Goal: Task Accomplishment & Management: Use online tool/utility

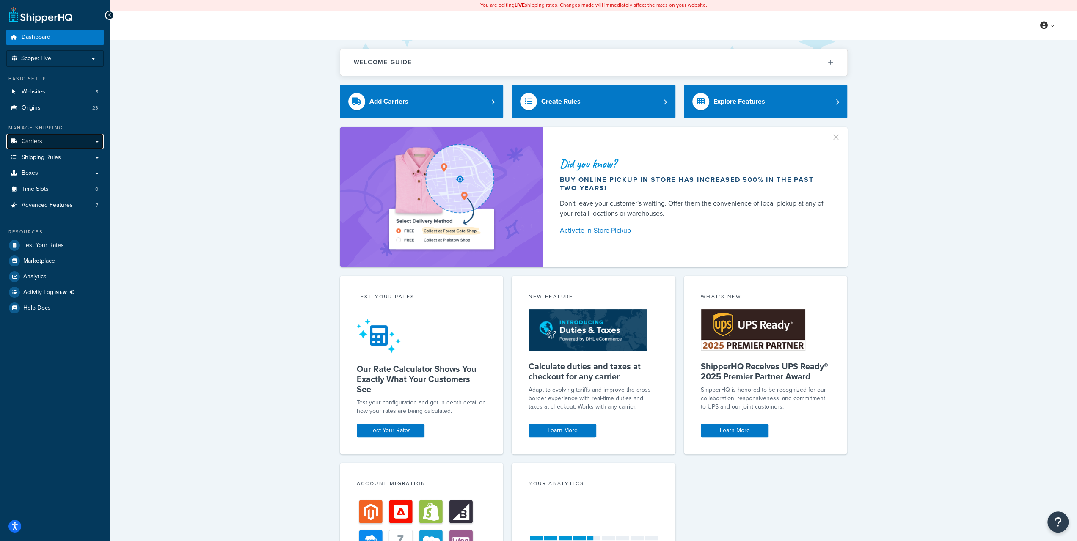
click at [36, 140] on span "Carriers" at bounding box center [32, 141] width 21 height 7
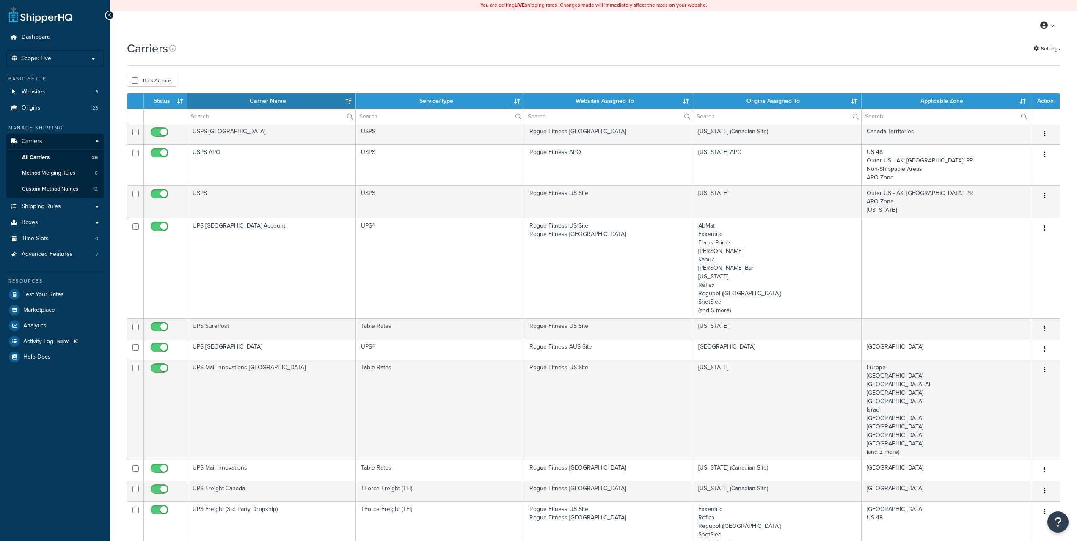
select select "15"
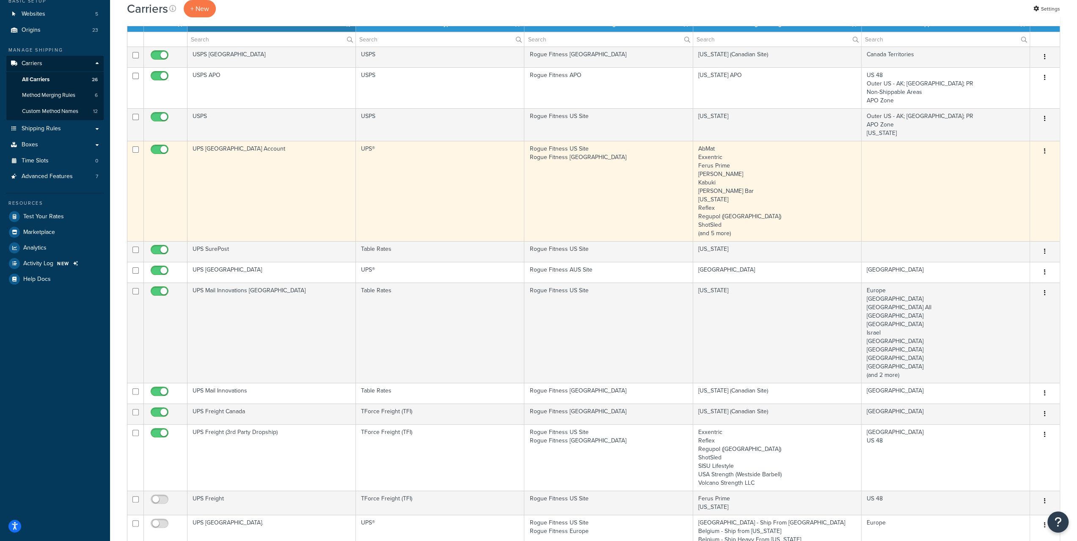
scroll to position [85, 0]
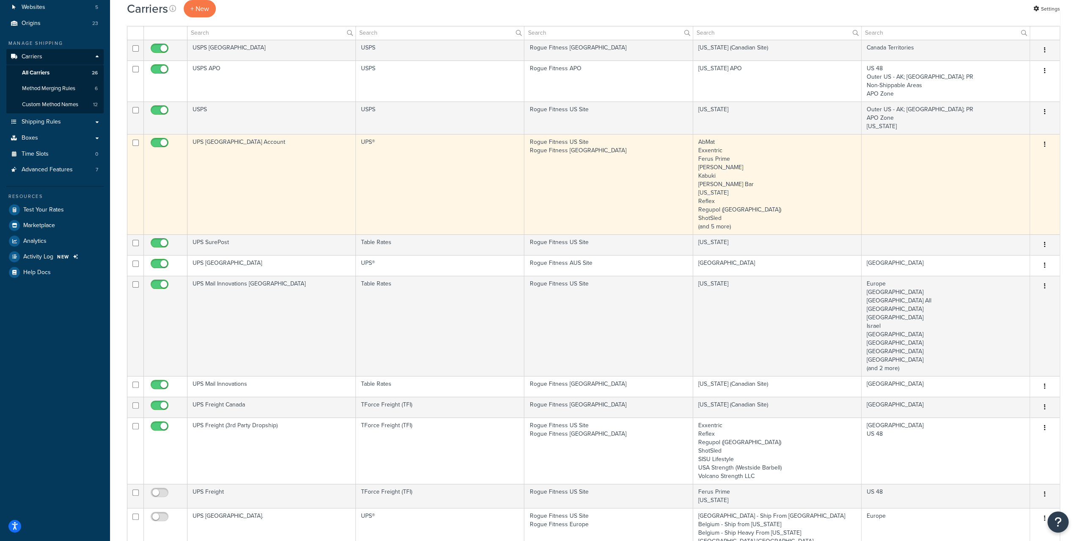
click at [210, 142] on td "UPS [GEOGRAPHIC_DATA] Account" at bounding box center [272, 184] width 169 height 100
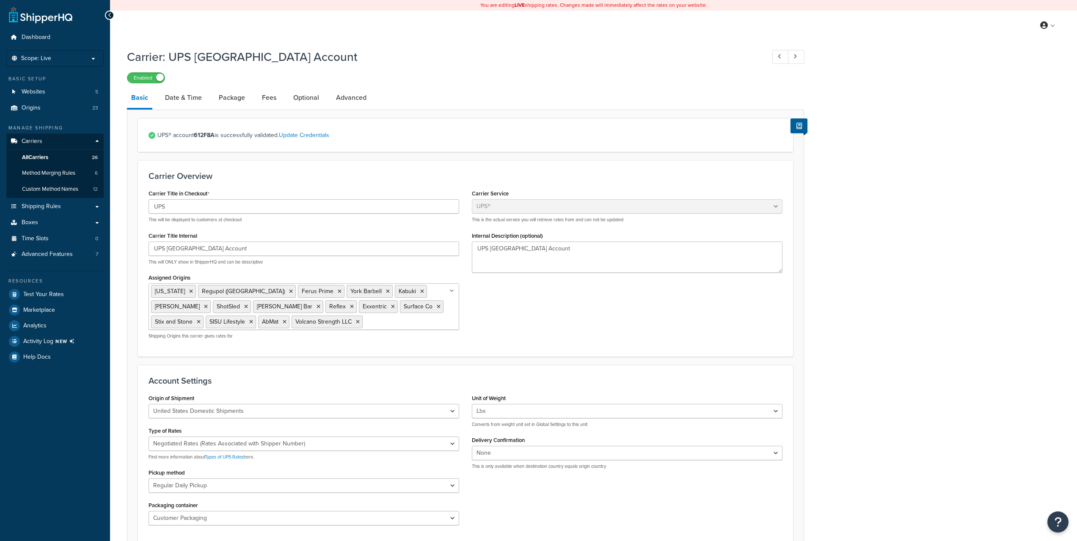
select select "ups"
click at [270, 97] on link "Fees" at bounding box center [269, 98] width 23 height 20
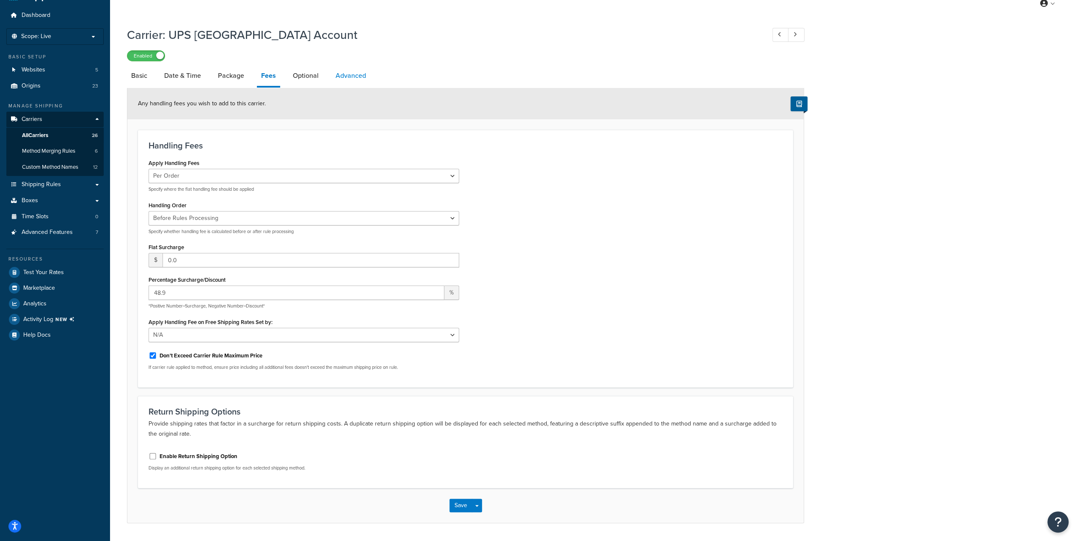
scroll to position [3, 0]
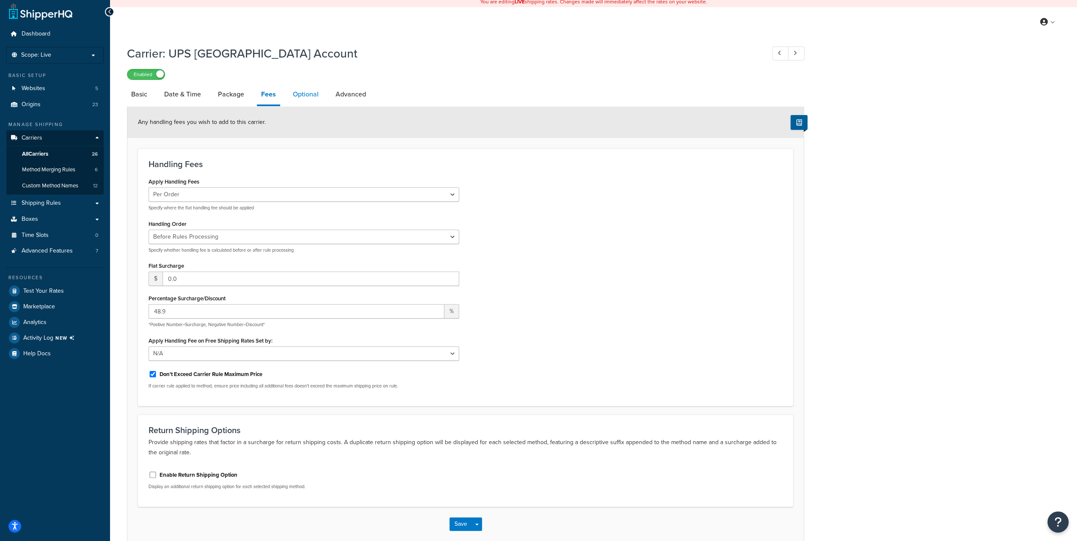
click at [312, 89] on link "Optional" at bounding box center [306, 94] width 34 height 20
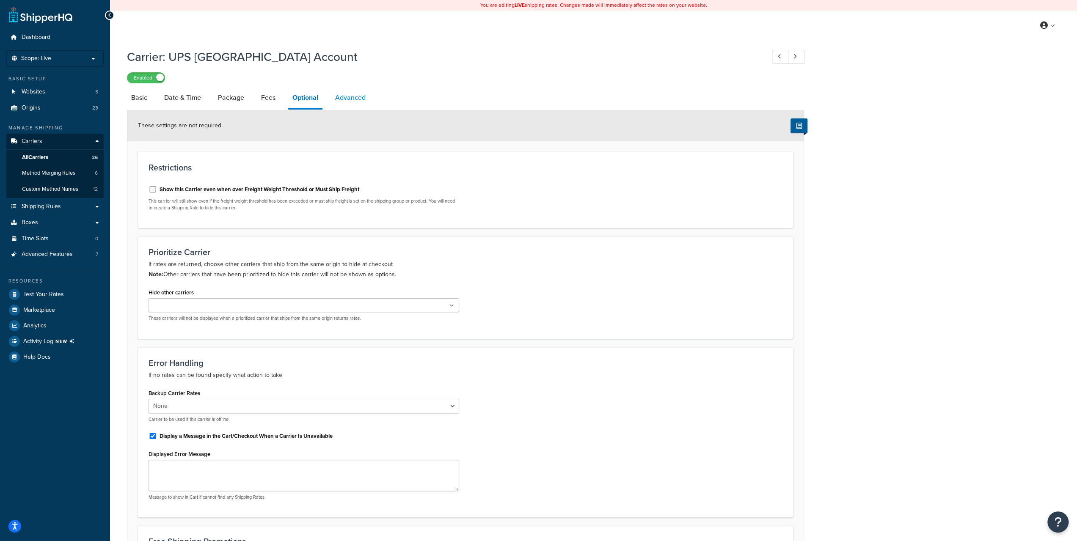
click at [342, 102] on link "Advanced" at bounding box center [350, 98] width 39 height 20
select select "false"
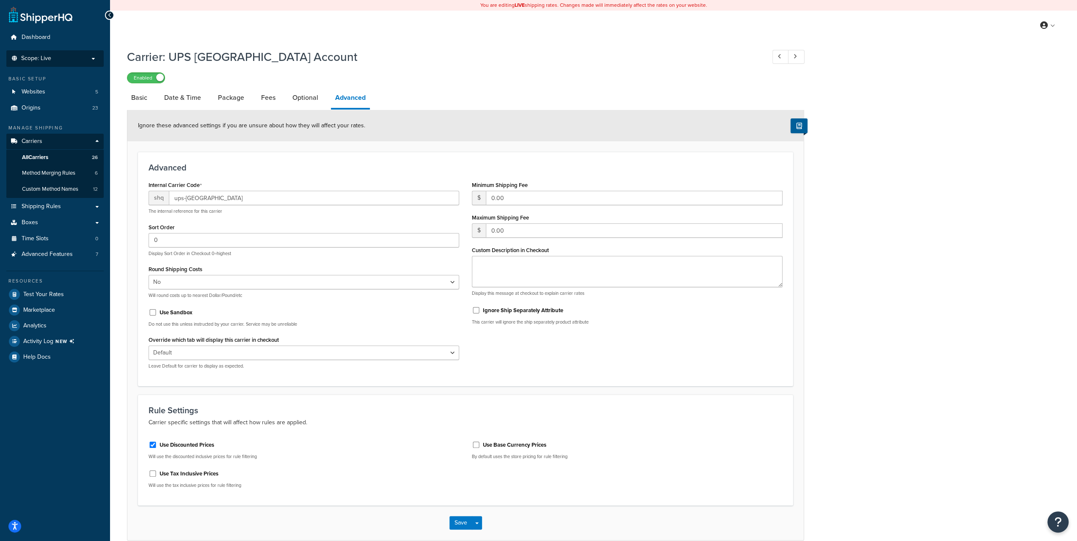
click at [64, 56] on p "Scope: Live" at bounding box center [55, 58] width 90 height 7
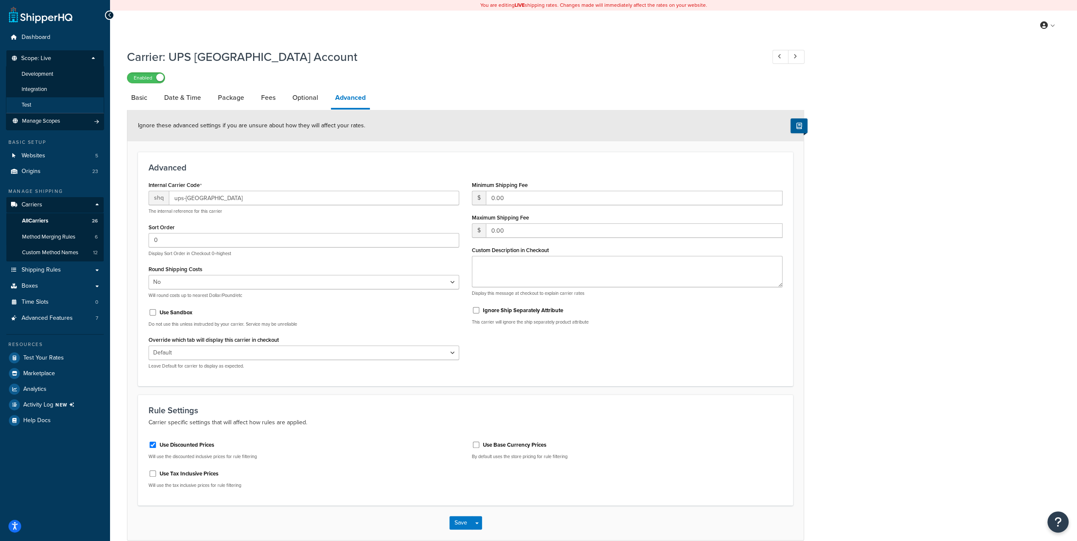
click at [40, 98] on li "Test" at bounding box center [55, 105] width 98 height 16
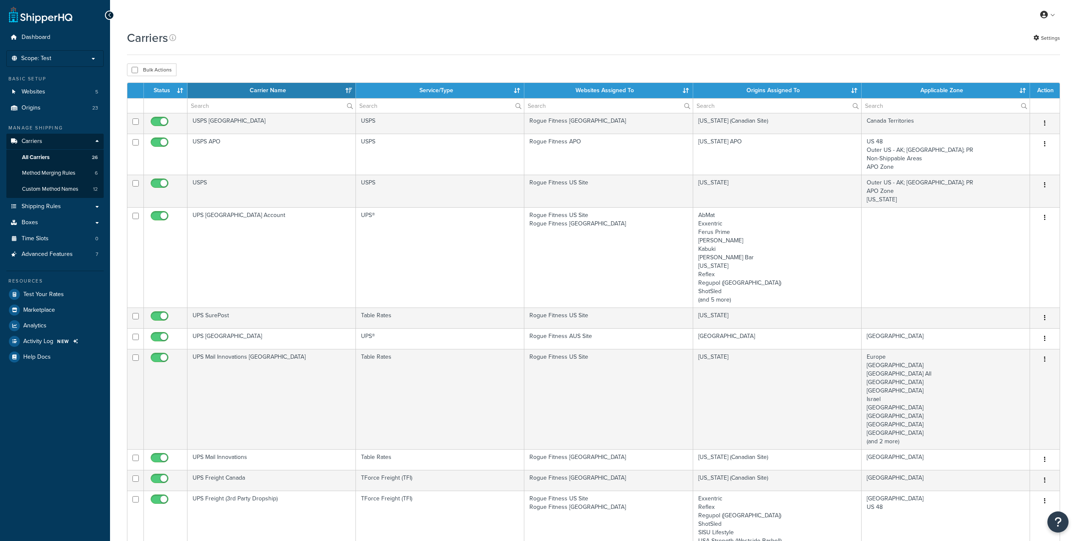
select select "15"
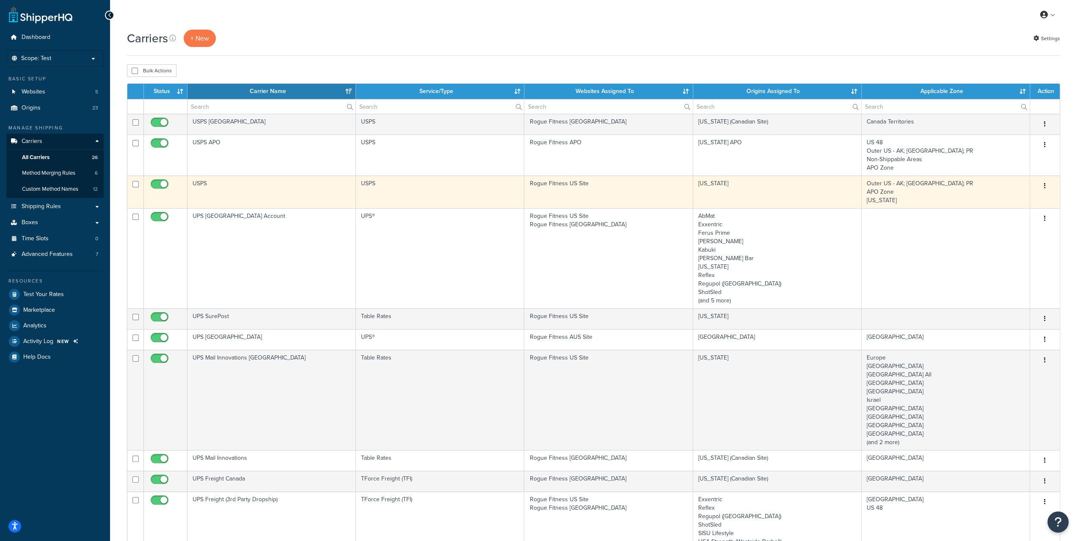
click at [219, 206] on td "USPS" at bounding box center [272, 192] width 169 height 33
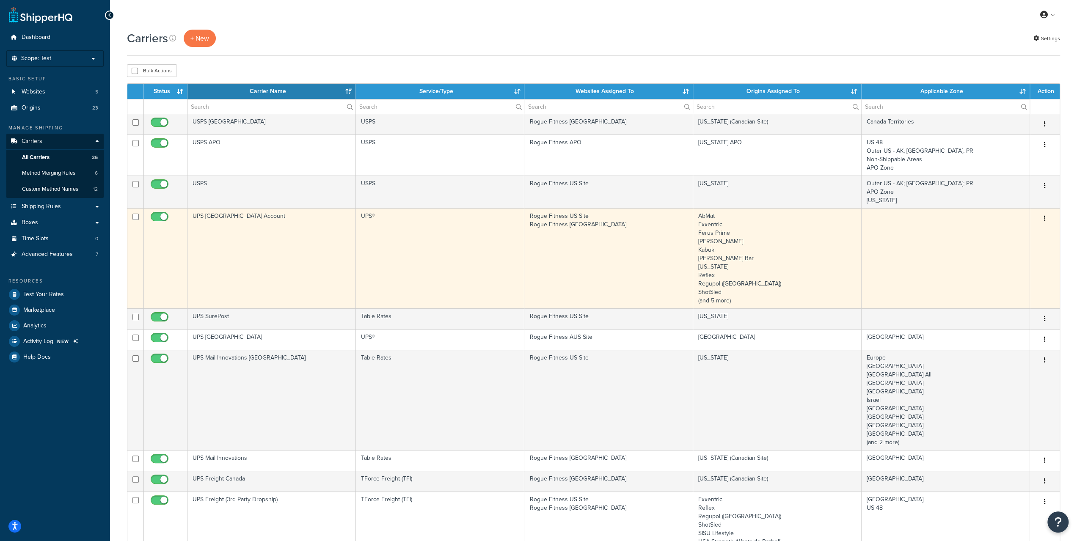
click at [219, 218] on td "UPS [GEOGRAPHIC_DATA] Account" at bounding box center [272, 258] width 169 height 100
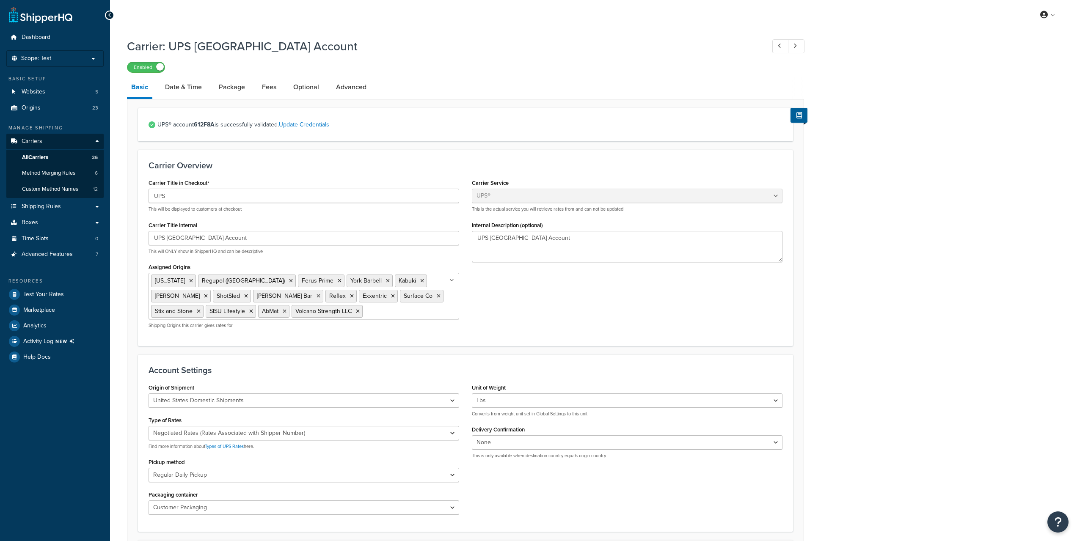
select select "ups"
click at [264, 89] on link "Fees" at bounding box center [269, 87] width 23 height 20
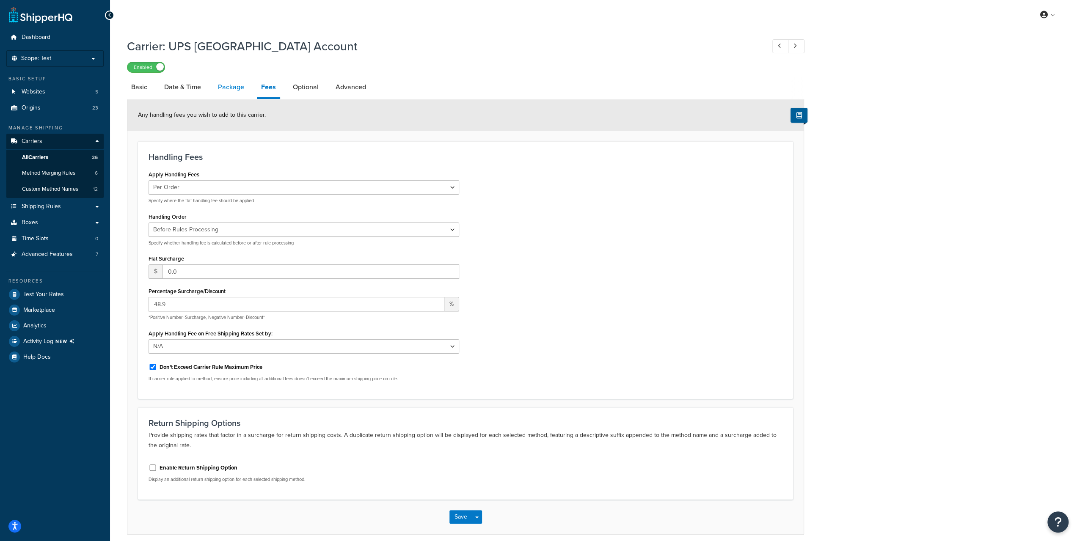
click at [235, 87] on link "Package" at bounding box center [231, 87] width 35 height 20
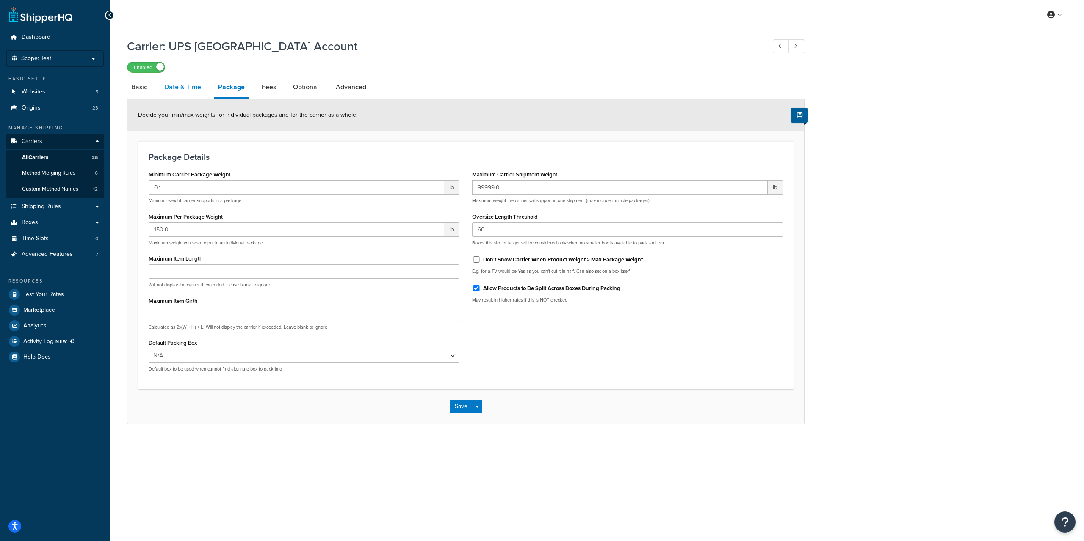
click at [189, 86] on link "Date & Time" at bounding box center [182, 87] width 45 height 20
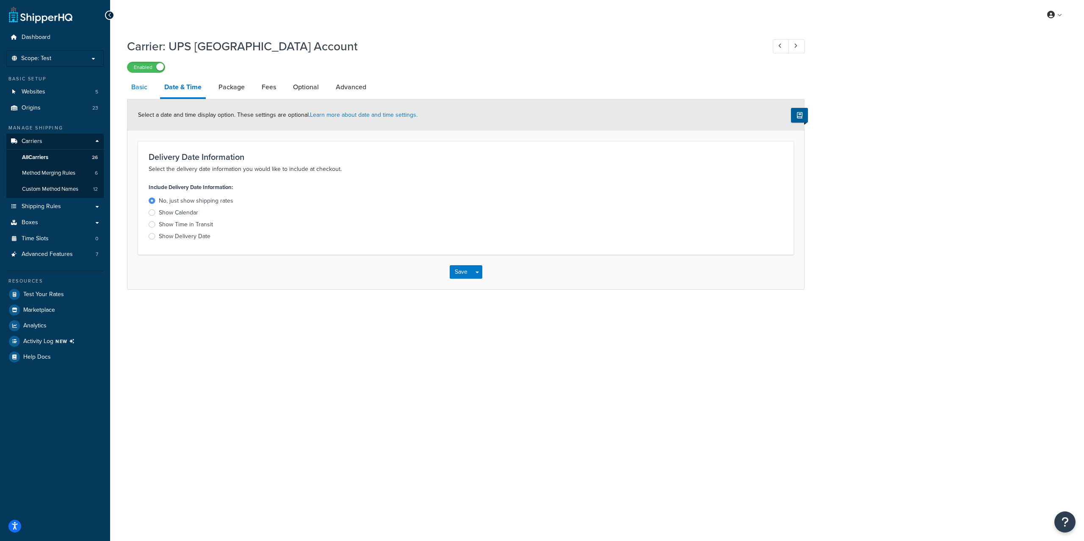
click at [141, 85] on link "Basic" at bounding box center [139, 87] width 25 height 20
select select "ups"
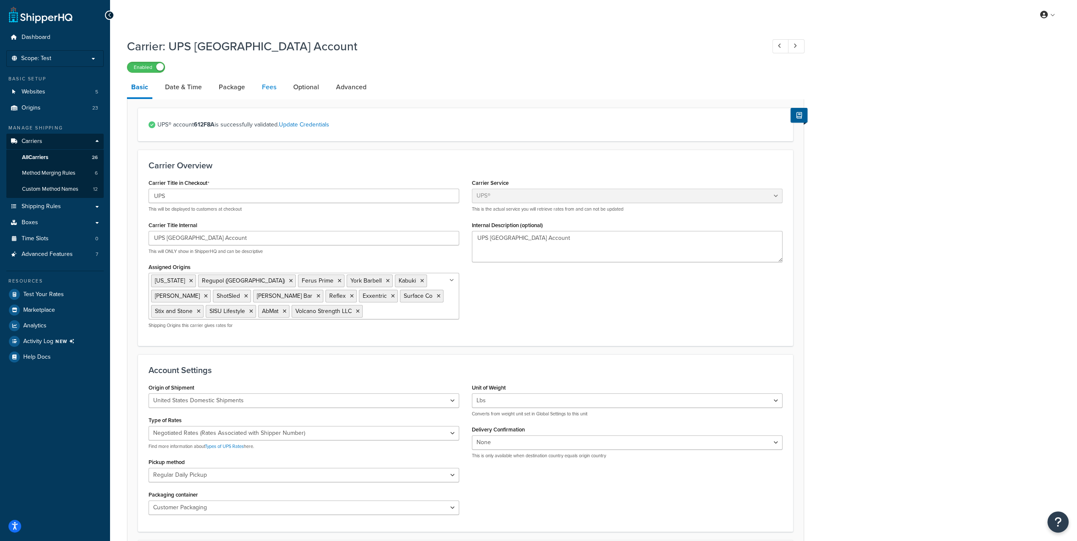
click at [263, 83] on link "Fees" at bounding box center [269, 87] width 23 height 20
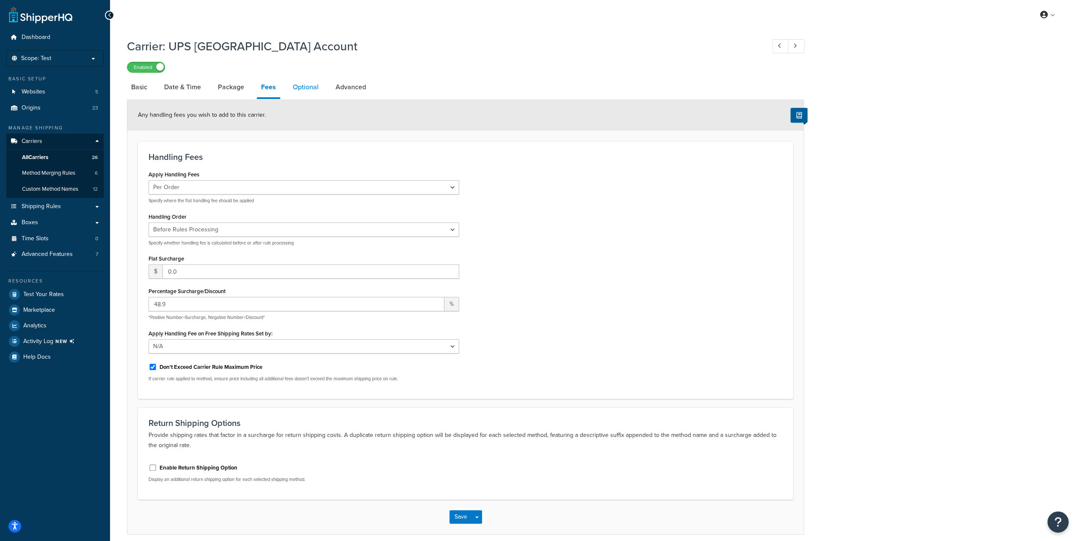
click at [310, 83] on link "Optional" at bounding box center [306, 87] width 34 height 20
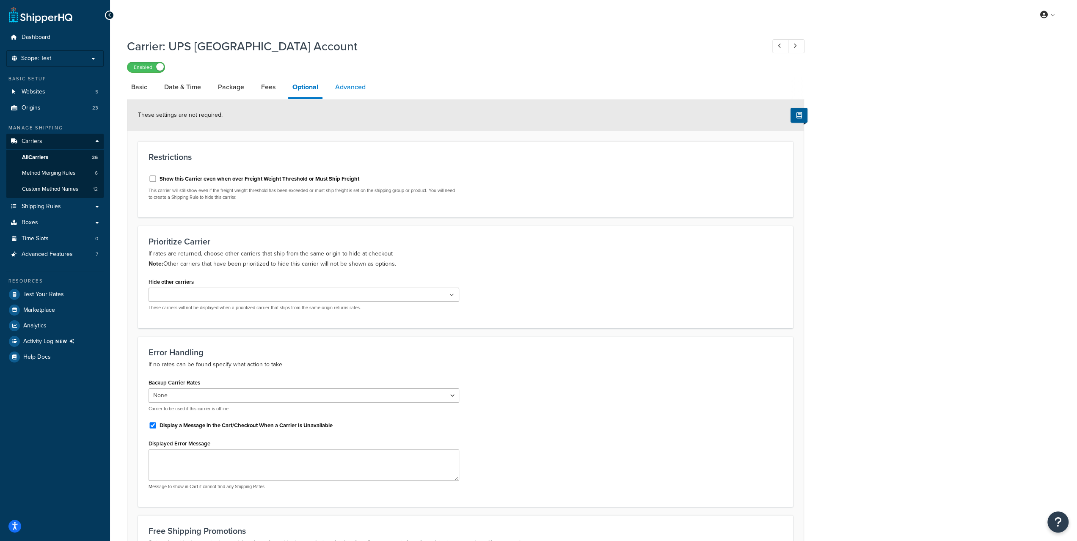
click at [351, 83] on link "Advanced" at bounding box center [350, 87] width 39 height 20
select select "false"
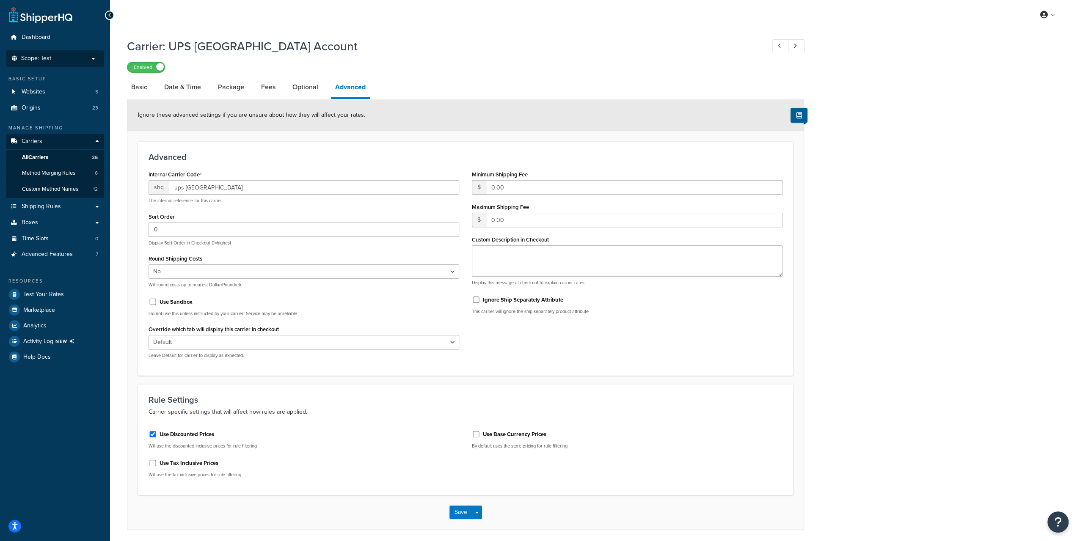
click at [41, 60] on span "Scope: Test" at bounding box center [36, 58] width 30 height 7
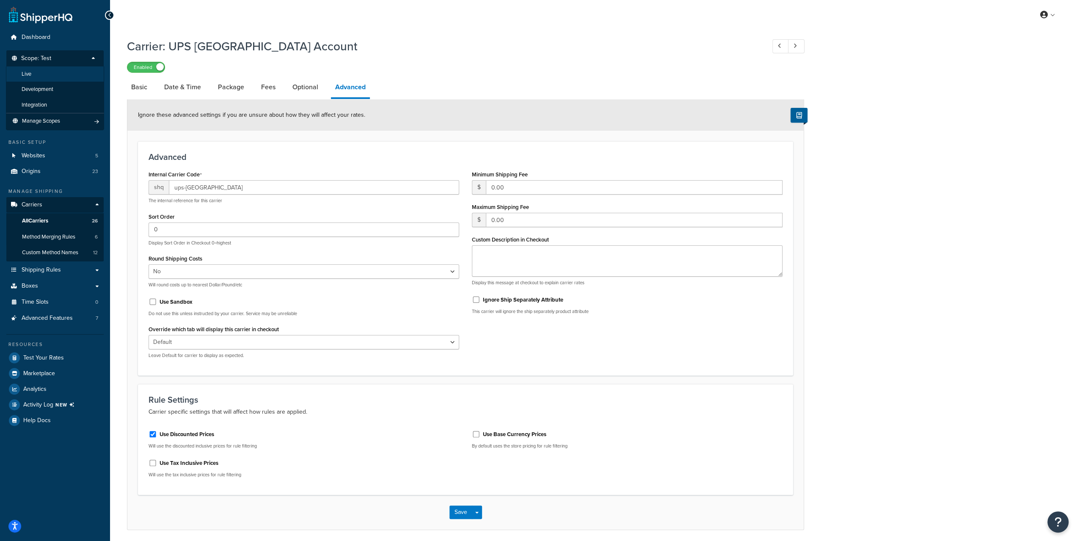
click at [44, 75] on li "Live" at bounding box center [55, 74] width 98 height 16
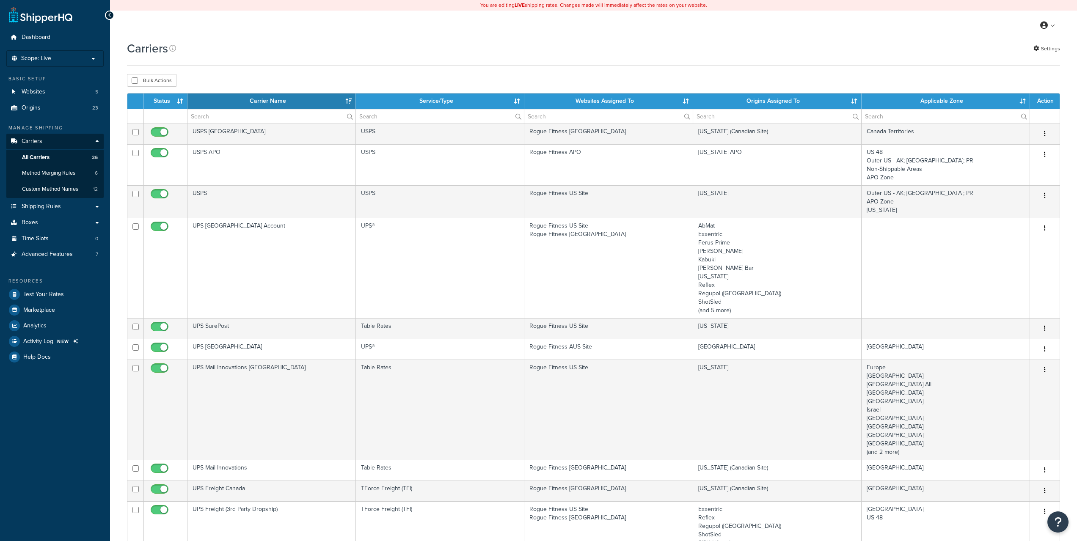
select select "15"
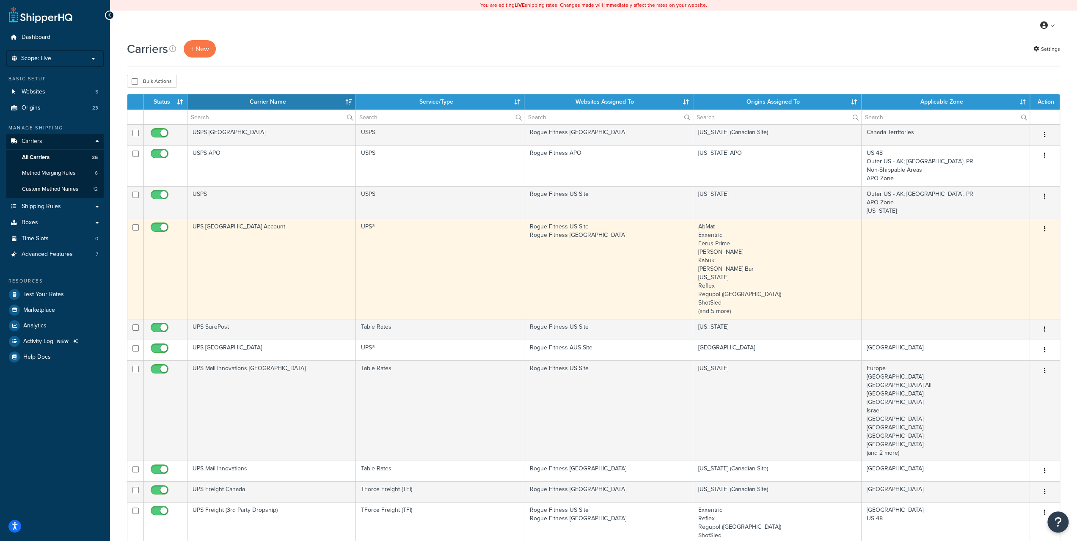
click at [217, 229] on td "UPS [GEOGRAPHIC_DATA] Account" at bounding box center [272, 269] width 169 height 100
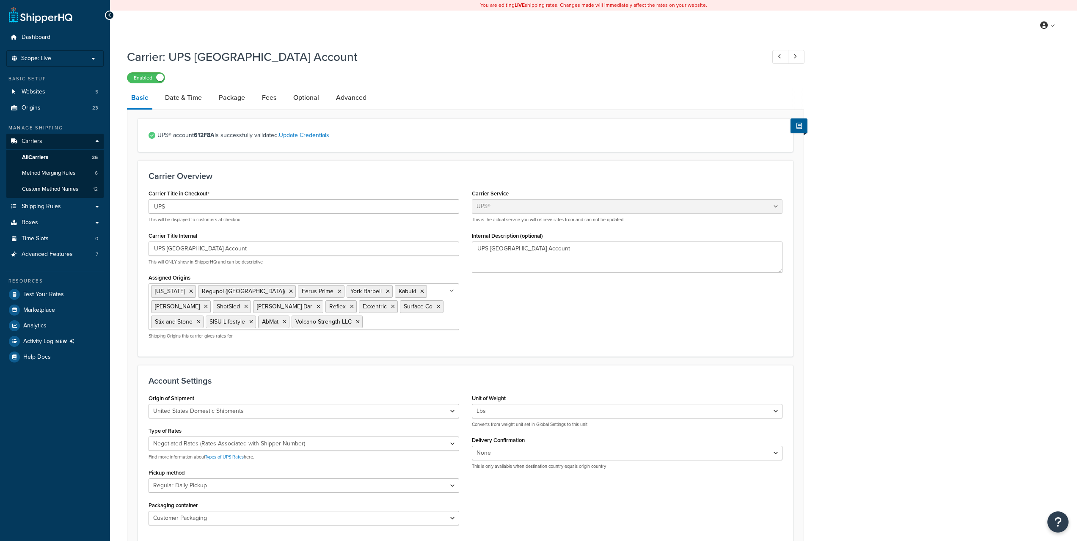
select select "ups"
click at [48, 293] on span "Test Your Rates" at bounding box center [43, 294] width 41 height 7
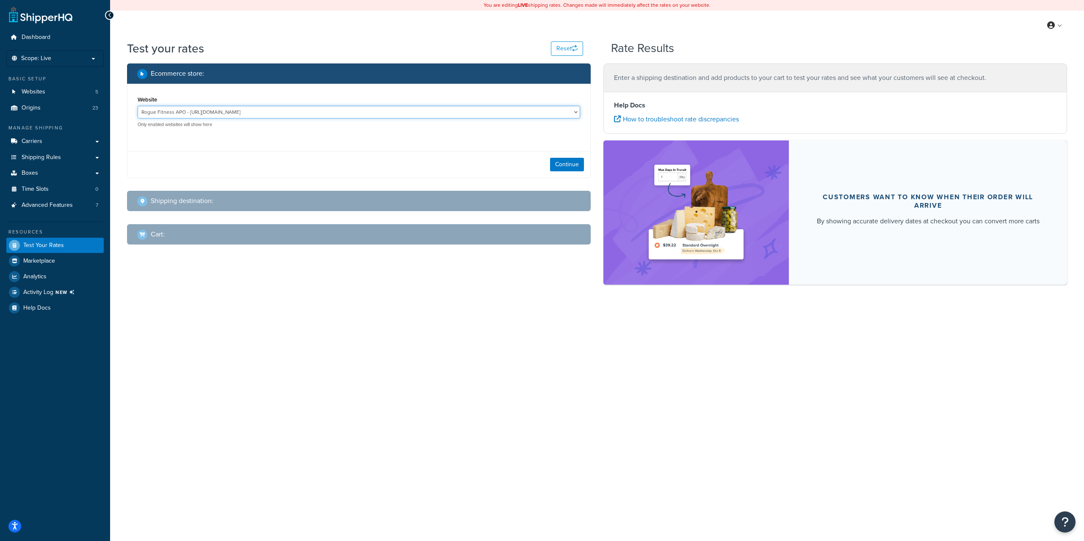
click at [264, 111] on select "Rogue Fitness APO - [URL][DOMAIN_NAME] Rogue Fitness AUS Site - [DOMAIN_NAME][U…" at bounding box center [359, 112] width 442 height 13
select select "fed4209e66b12127c8854fb2bd6a1d6c"
click at [138, 106] on select "Rogue Fitness APO - [URL][DOMAIN_NAME] Rogue Fitness AUS Site - [DOMAIN_NAME][U…" at bounding box center [359, 112] width 442 height 13
click at [572, 166] on button "Continue" at bounding box center [567, 165] width 34 height 14
select select "[GEOGRAPHIC_DATA]"
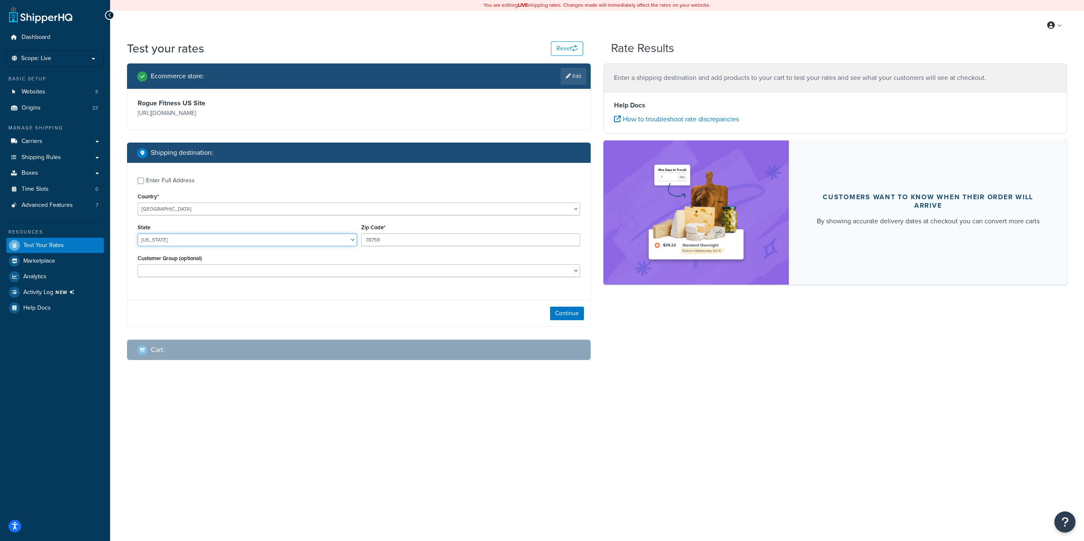
click at [165, 234] on select "[US_STATE] [US_STATE] [US_STATE] [US_STATE] [US_STATE] Armed Forces Americas Ar…" at bounding box center [247, 240] width 219 height 13
click at [444, 222] on div "Zip Code* 78759" at bounding box center [470, 234] width 219 height 25
click at [569, 310] on button "Continue" at bounding box center [567, 314] width 34 height 14
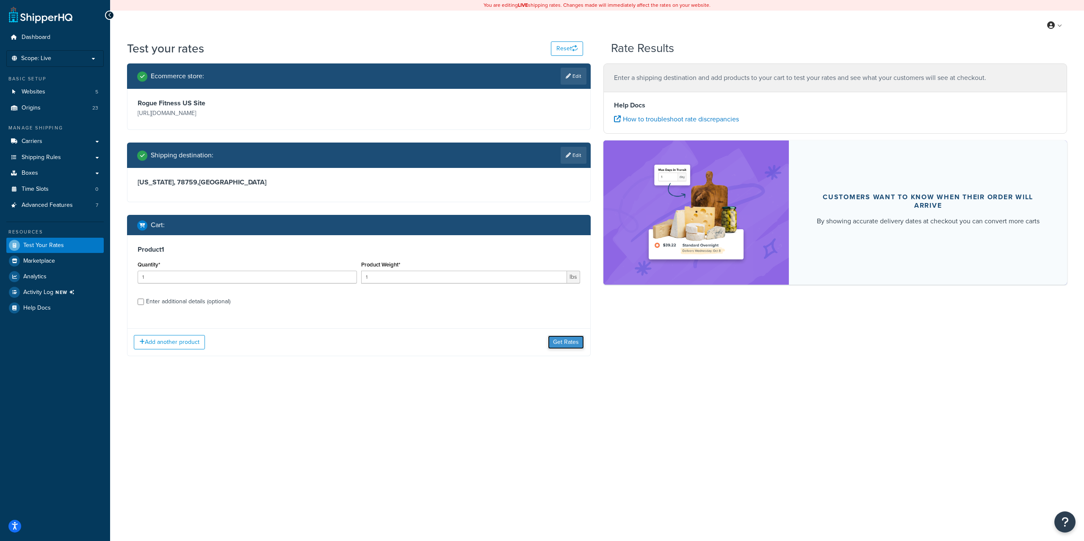
click at [569, 343] on button "Get Rates" at bounding box center [566, 343] width 36 height 14
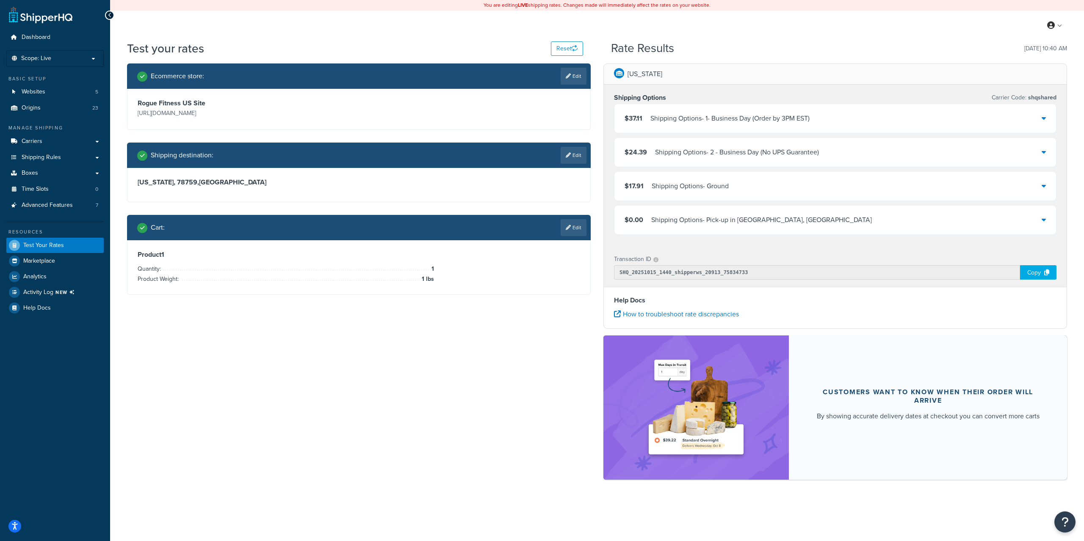
click at [715, 187] on div "Shipping Options - Ground" at bounding box center [690, 186] width 77 height 12
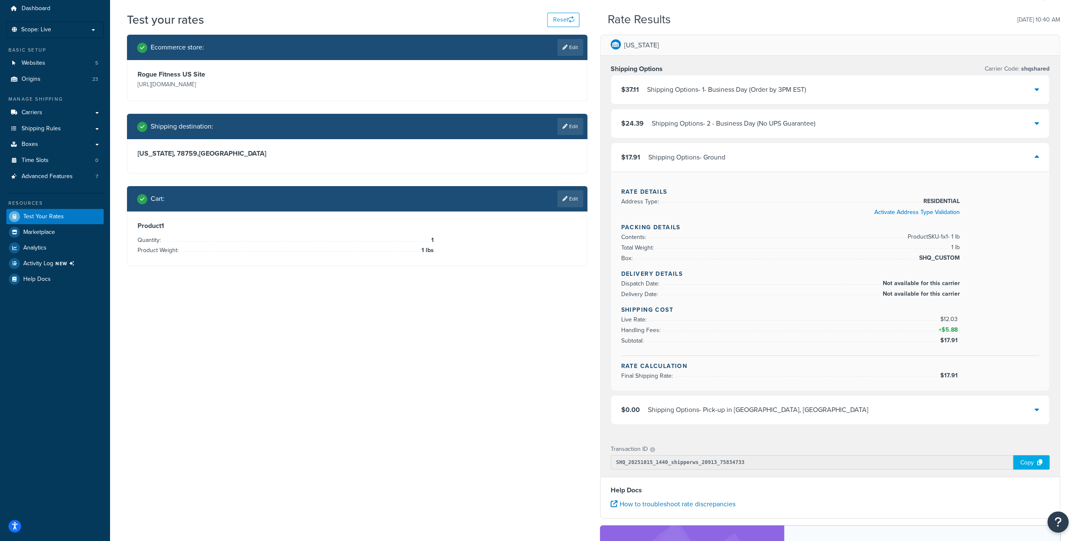
scroll to position [42, 0]
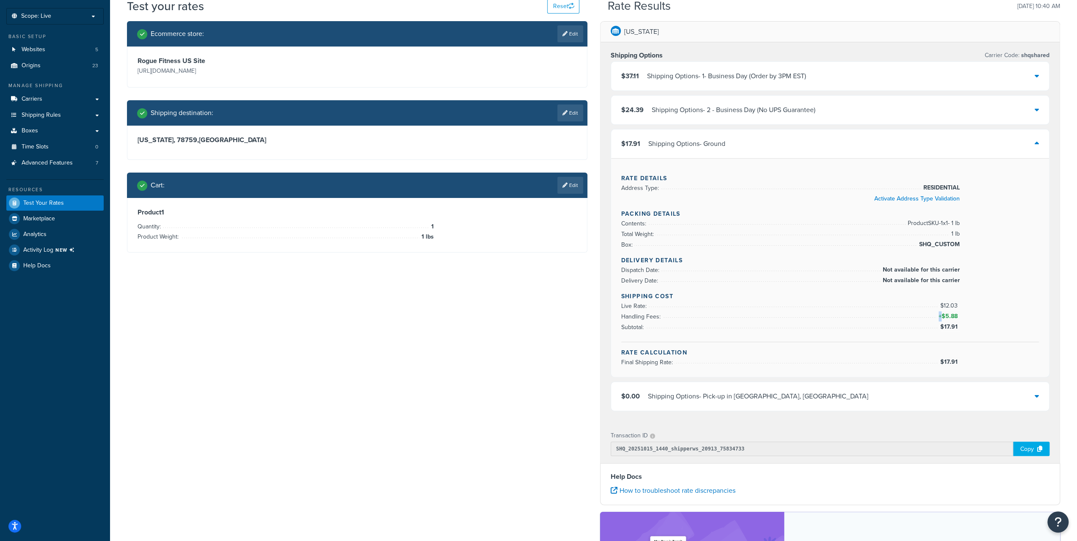
drag, startPoint x: 941, startPoint y: 313, endPoint x: 970, endPoint y: 312, distance: 28.4
click at [970, 312] on div "Shipping Cost Live Rate: $12.03 Handling Fees: + $5.88 Subtotal: $17.91" at bounding box center [831, 317] width 418 height 50
click at [975, 314] on div "Shipping Cost Live Rate: $12.03 Handling Fees: + $5.88 Subtotal: $17.91" at bounding box center [831, 317] width 418 height 50
click at [942, 316] on span "$5.88" at bounding box center [951, 316] width 18 height 9
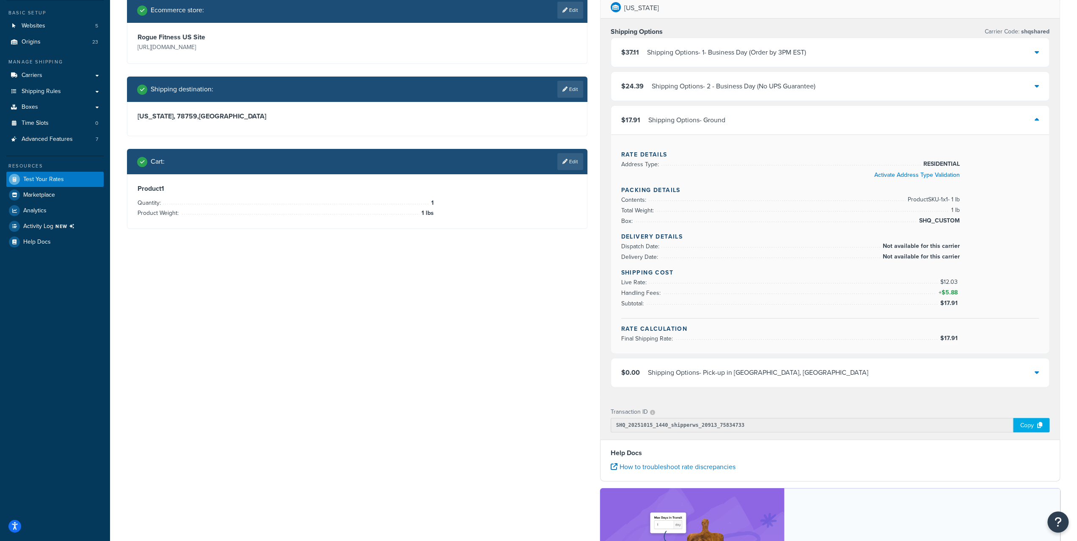
scroll to position [85, 0]
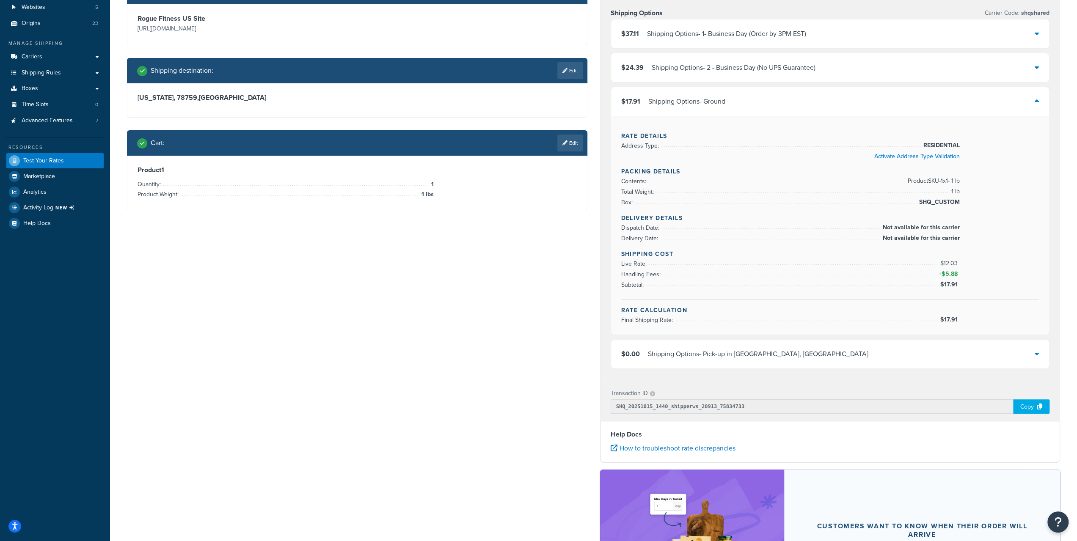
click at [1032, 355] on div "$0.00 Shipping Options - Pick-up in [GEOGRAPHIC_DATA], [GEOGRAPHIC_DATA]" at bounding box center [830, 354] width 439 height 29
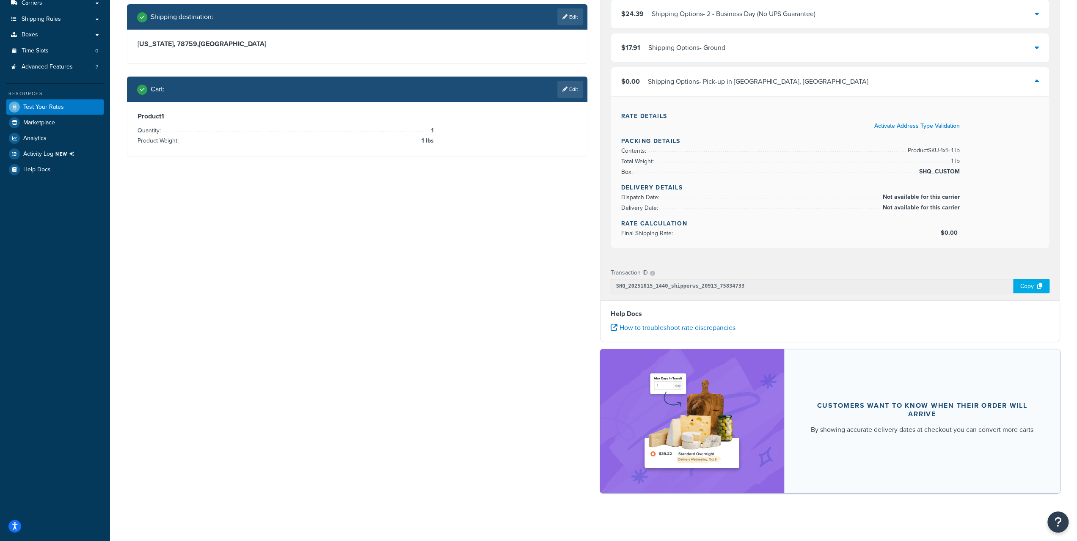
scroll to position [54, 0]
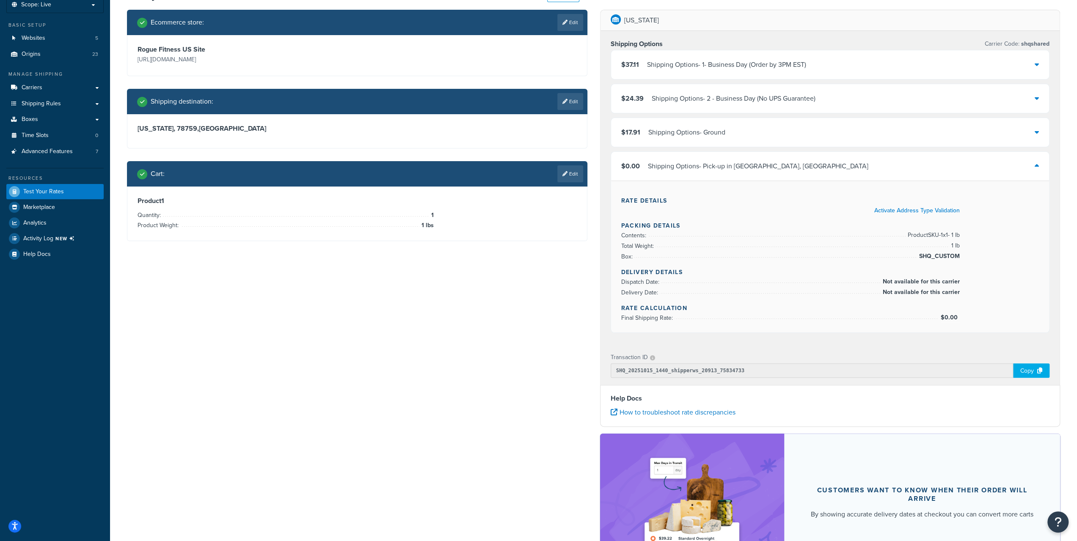
click at [688, 134] on div "Shipping Options - Ground" at bounding box center [687, 133] width 77 height 12
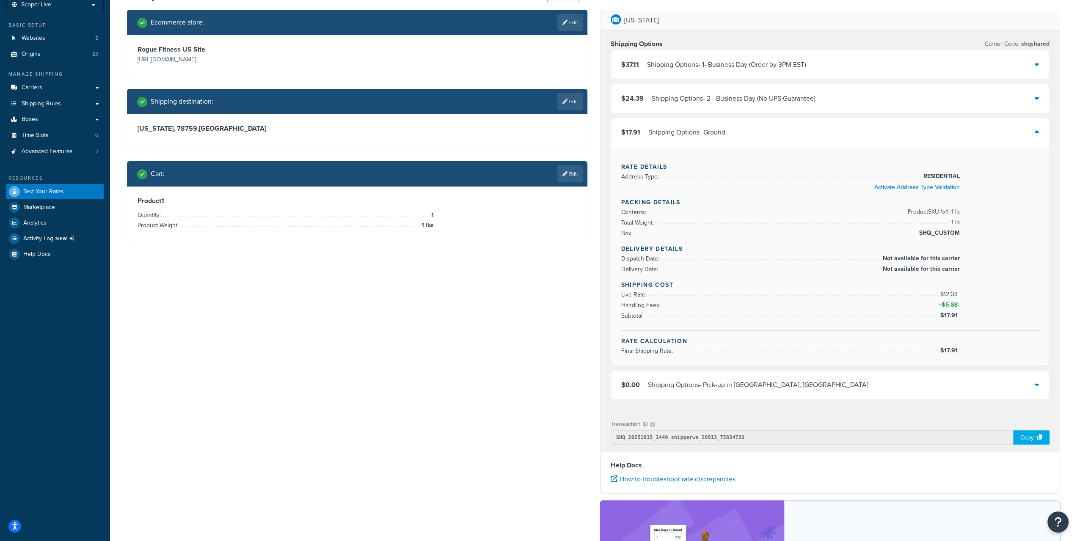
drag, startPoint x: 583, startPoint y: 176, endPoint x: 588, endPoint y: 176, distance: 5.5
click at [583, 176] on link "Edit" at bounding box center [571, 174] width 26 height 17
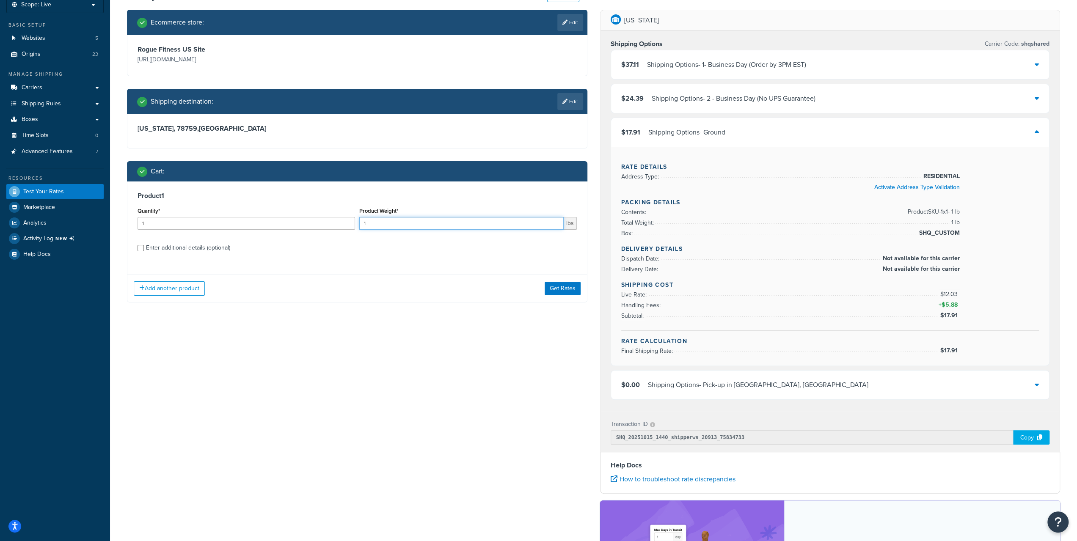
click at [398, 227] on input "1" at bounding box center [461, 223] width 204 height 13
type input "13"
click at [560, 290] on button "Get Rates" at bounding box center [563, 289] width 36 height 14
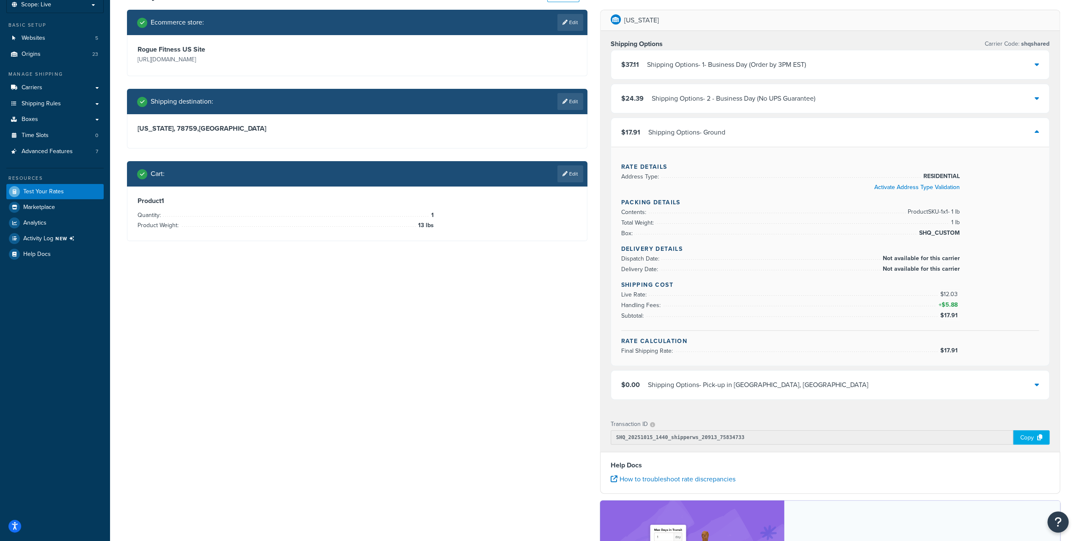
scroll to position [0, 0]
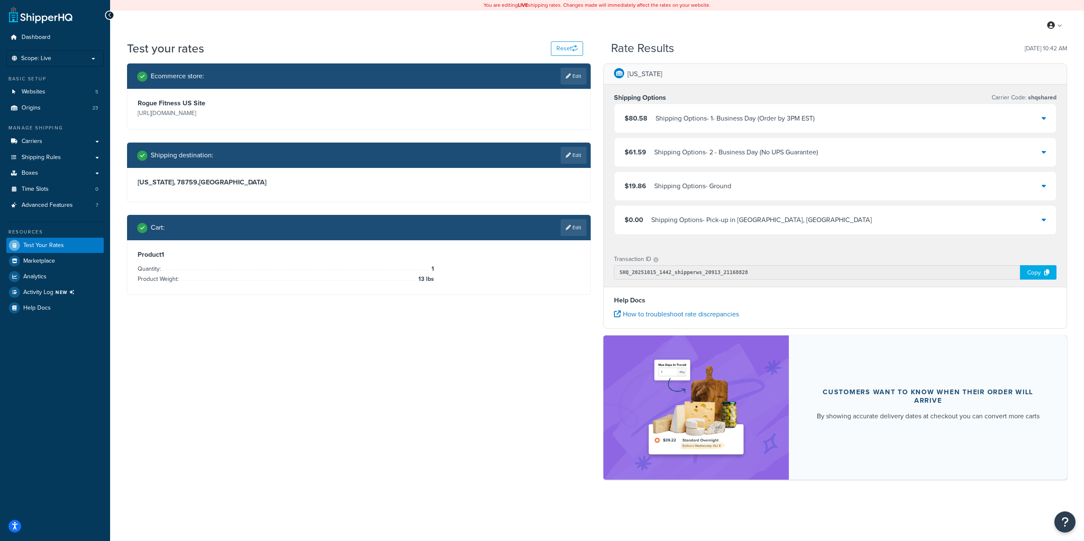
click at [699, 189] on div "Shipping Options - Ground" at bounding box center [692, 186] width 77 height 12
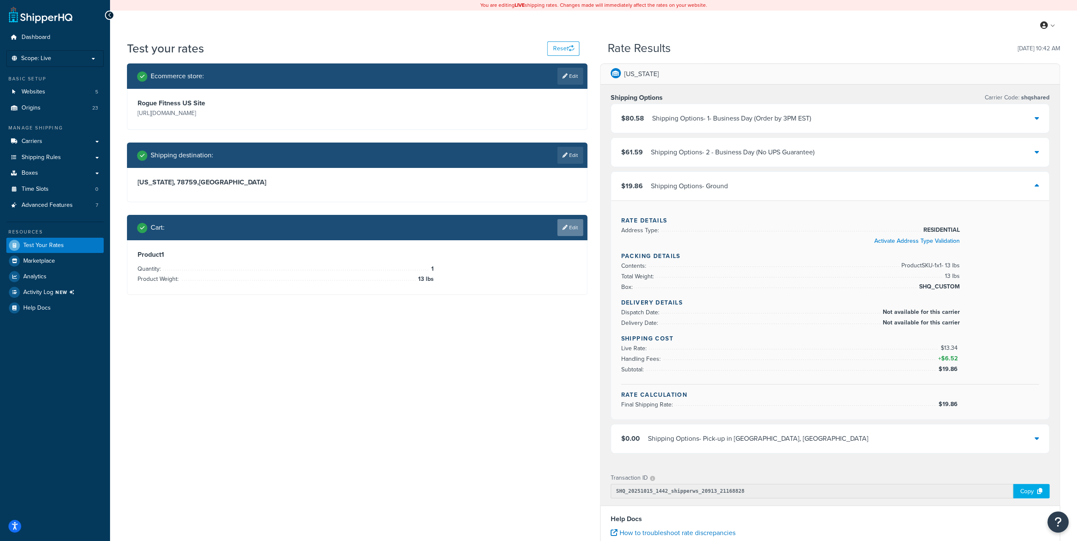
click at [569, 228] on link "Edit" at bounding box center [571, 227] width 26 height 17
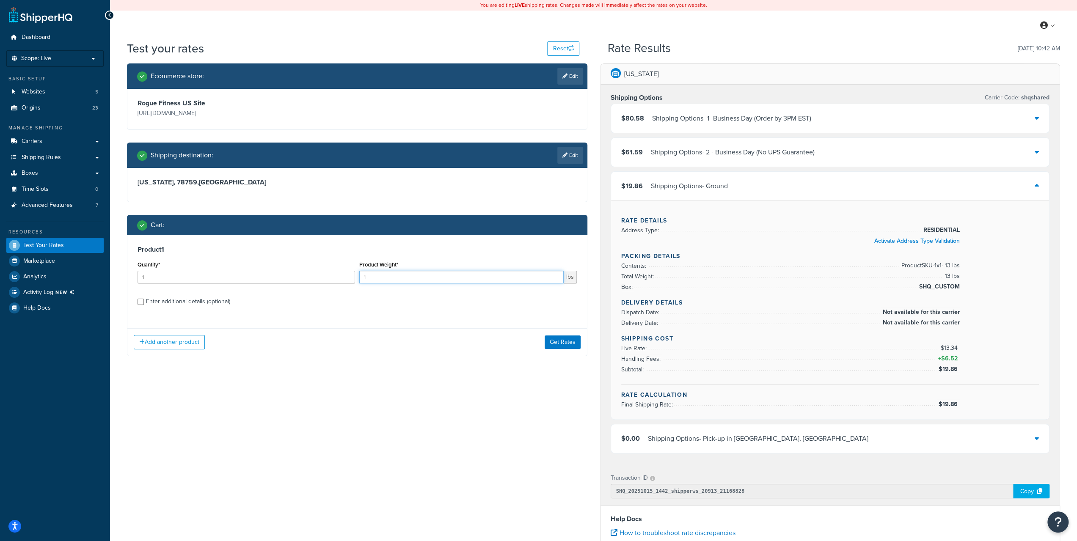
click at [438, 278] on input "1" at bounding box center [461, 277] width 204 height 13
drag, startPoint x: 441, startPoint y: 276, endPoint x: 296, endPoint y: 278, distance: 145.2
click at [291, 275] on div "Quantity* 1 Product Weight* 1 lbs" at bounding box center [357, 274] width 444 height 31
type input "13.6"
click at [553, 340] on button "Get Rates" at bounding box center [563, 343] width 36 height 14
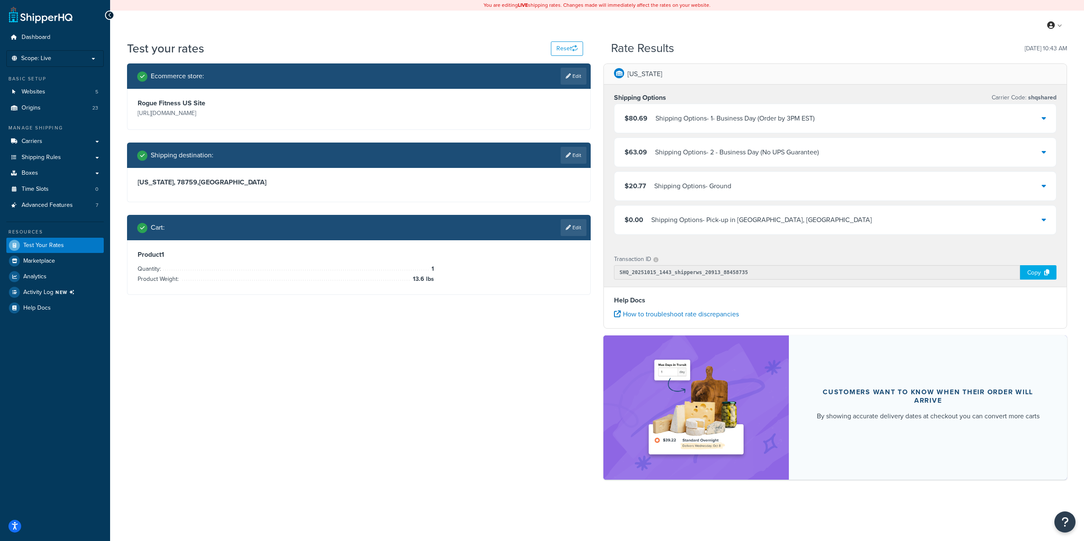
click at [799, 180] on div "$20.77 Shipping Options - Ground" at bounding box center [835, 186] width 442 height 29
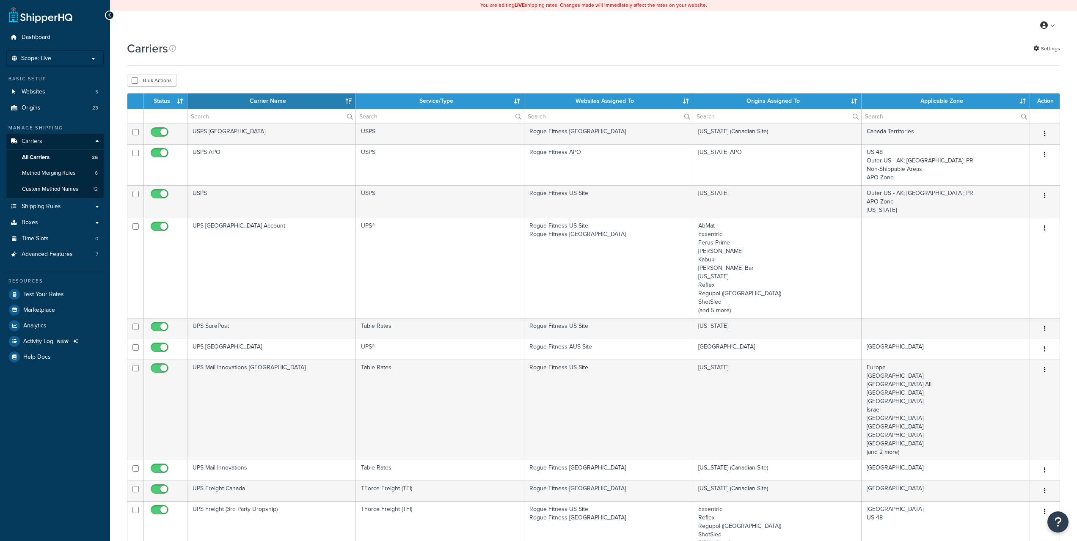
select select "15"
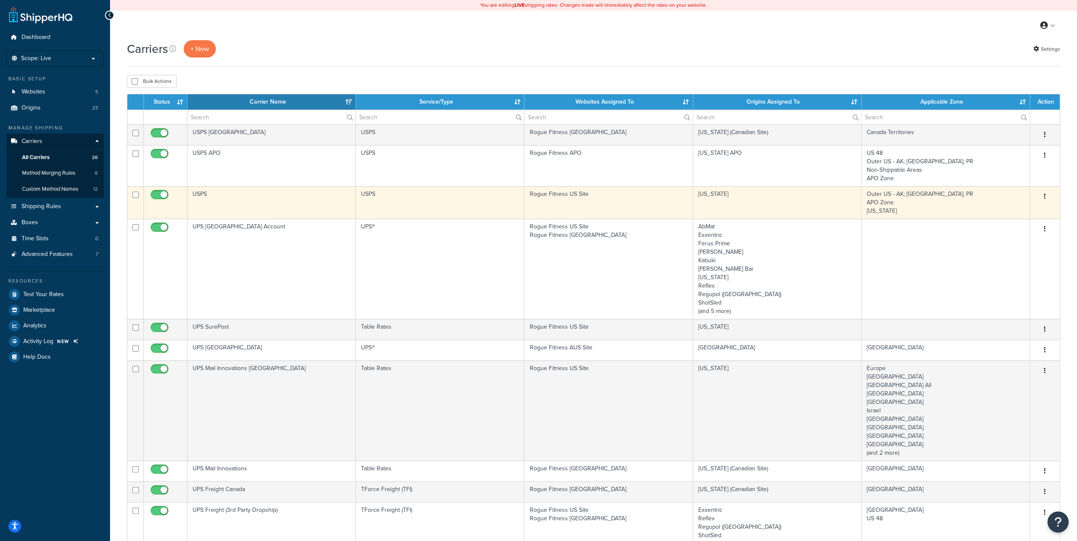
click at [222, 200] on td "USPS" at bounding box center [272, 202] width 169 height 33
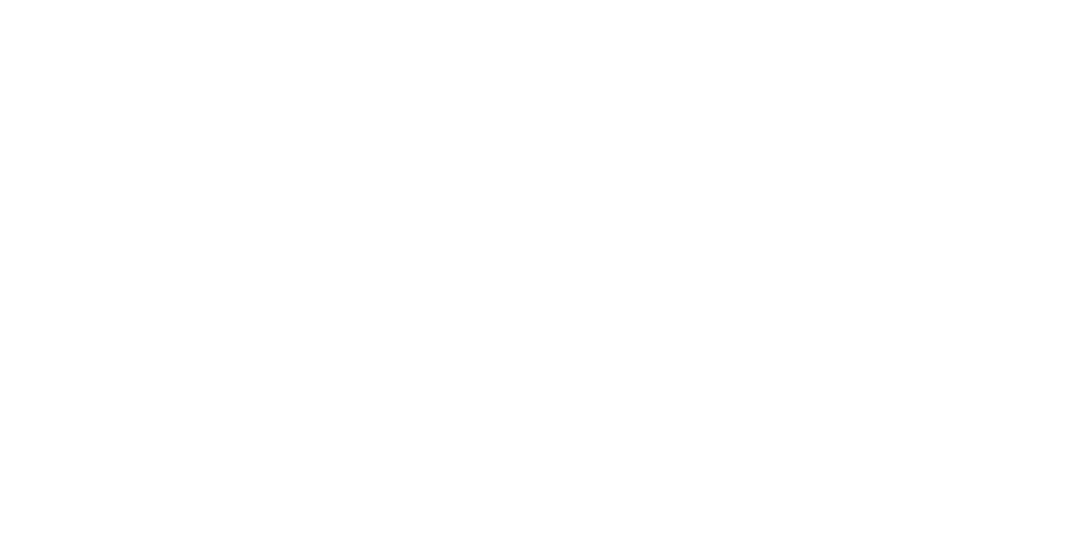
select select "usps"
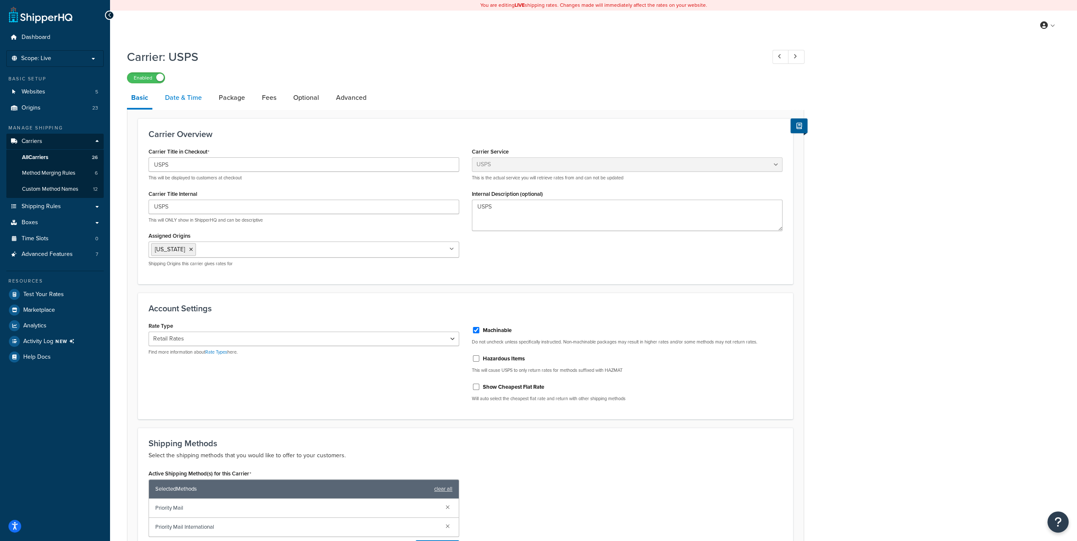
click at [187, 103] on link "Date & Time" at bounding box center [183, 98] width 45 height 20
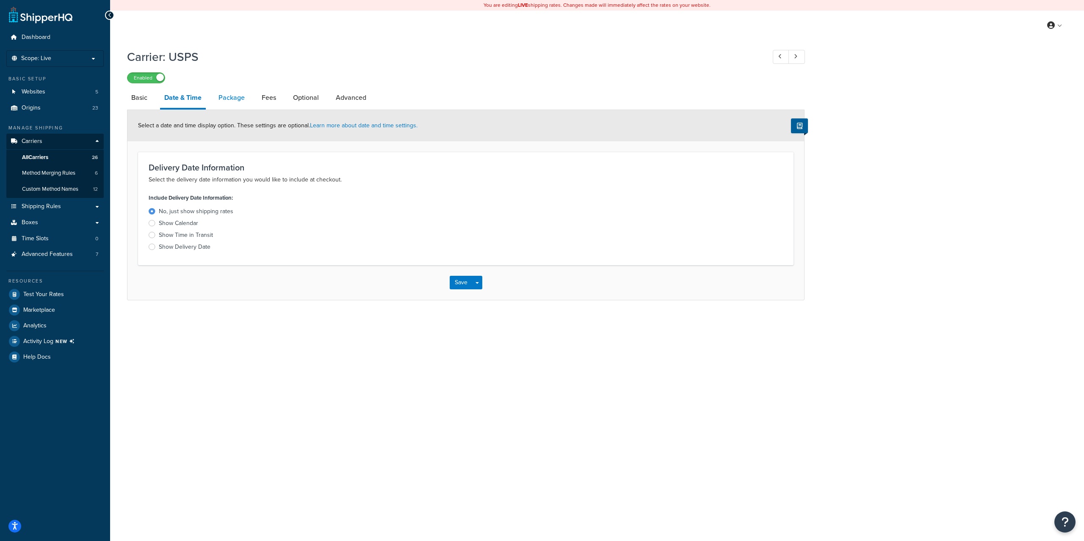
click at [240, 98] on link "Package" at bounding box center [231, 98] width 35 height 20
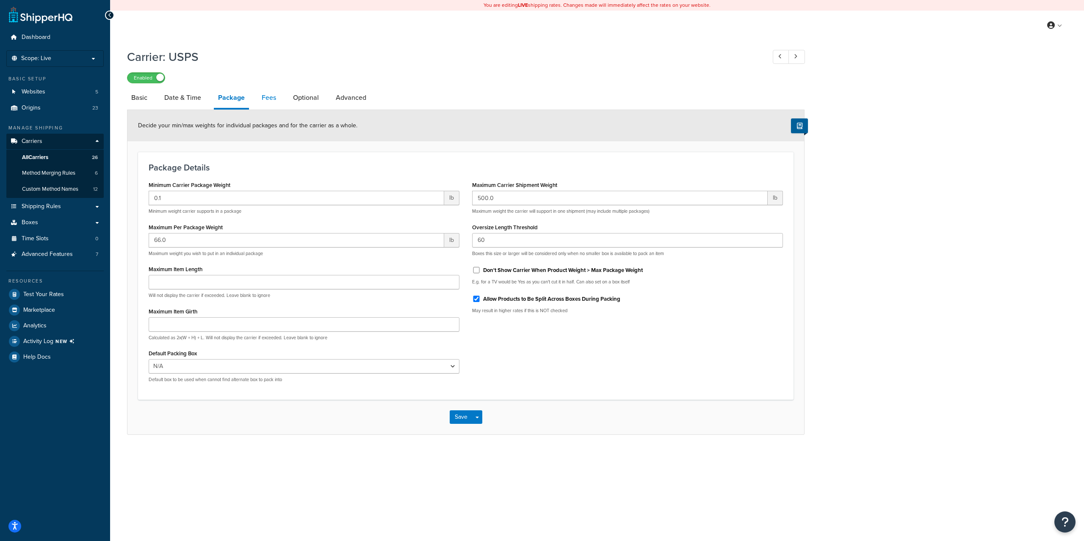
click at [265, 99] on link "Fees" at bounding box center [268, 98] width 23 height 20
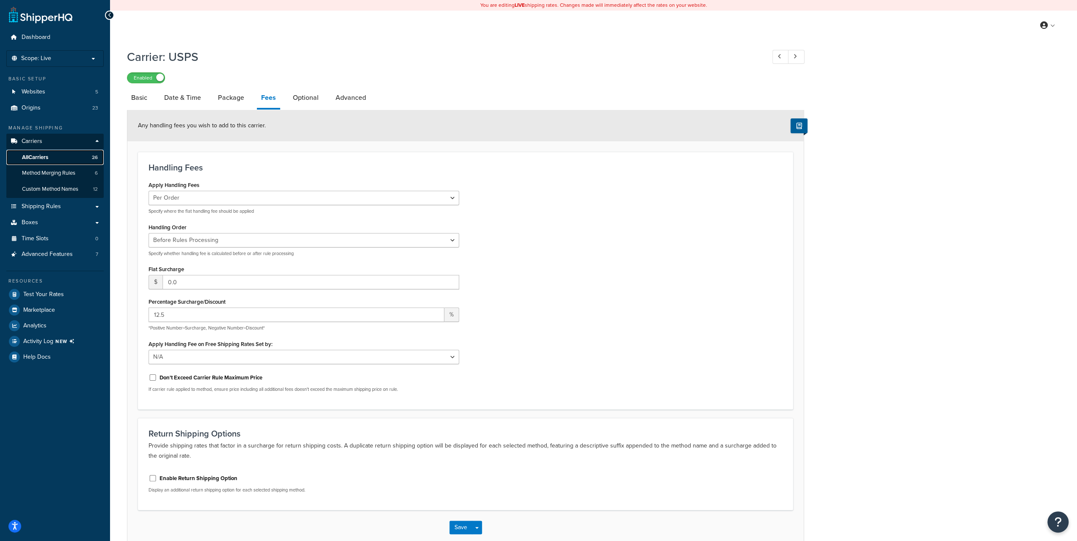
click at [52, 154] on link "All Carriers 26" at bounding box center [54, 158] width 97 height 16
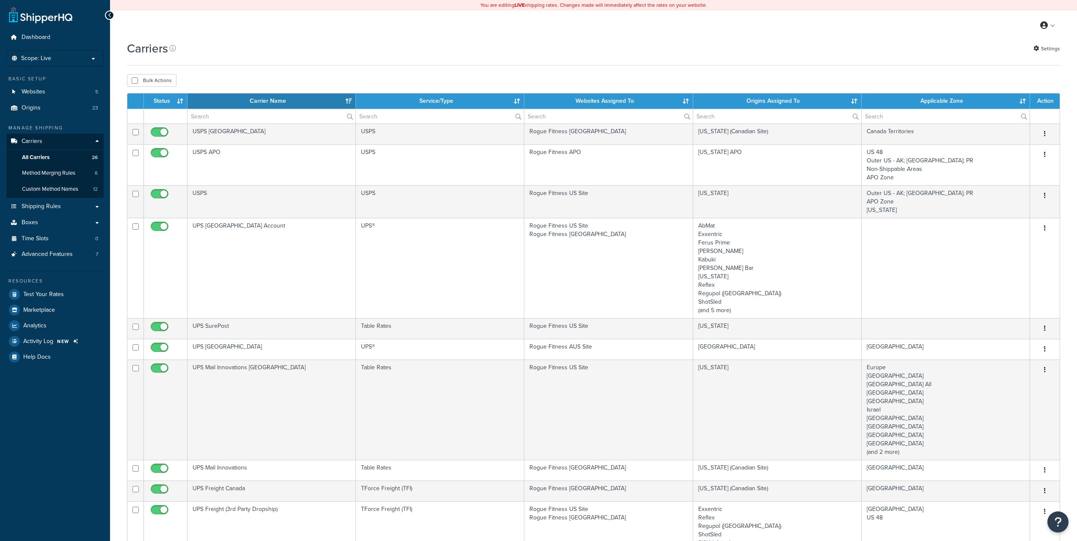
select select "15"
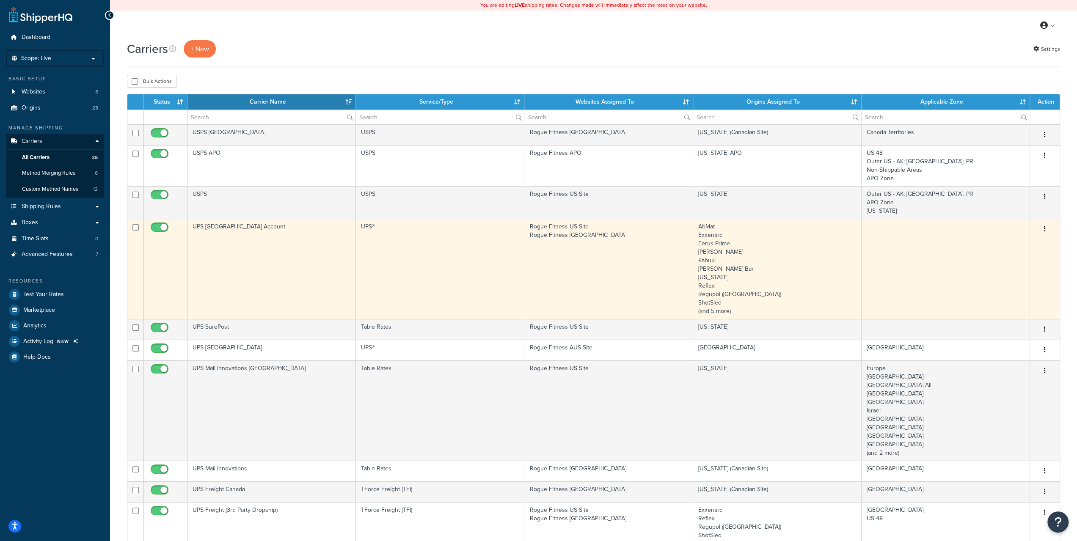
click at [203, 229] on td "UPS [GEOGRAPHIC_DATA] Account" at bounding box center [272, 269] width 169 height 100
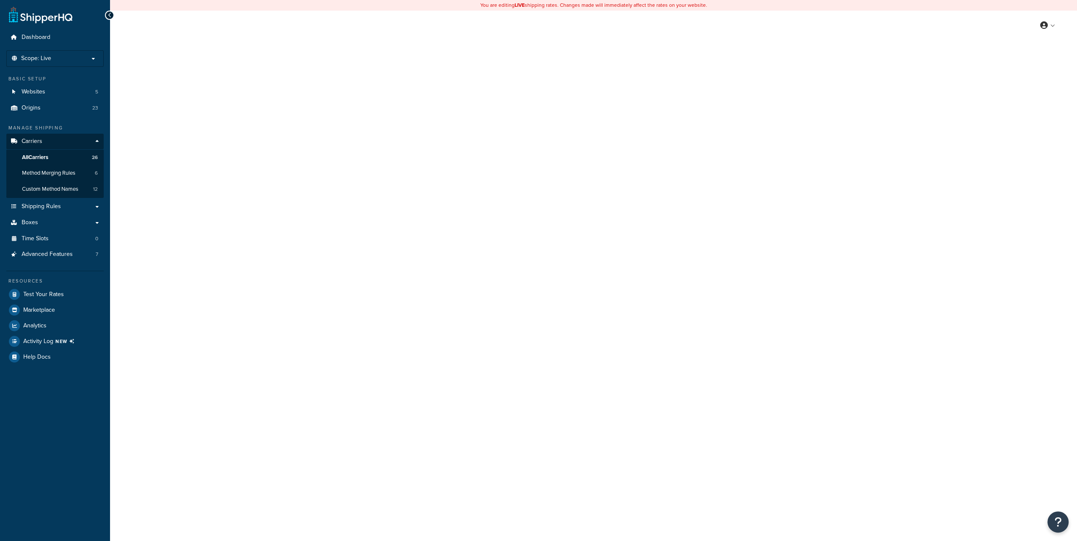
select select "ups"
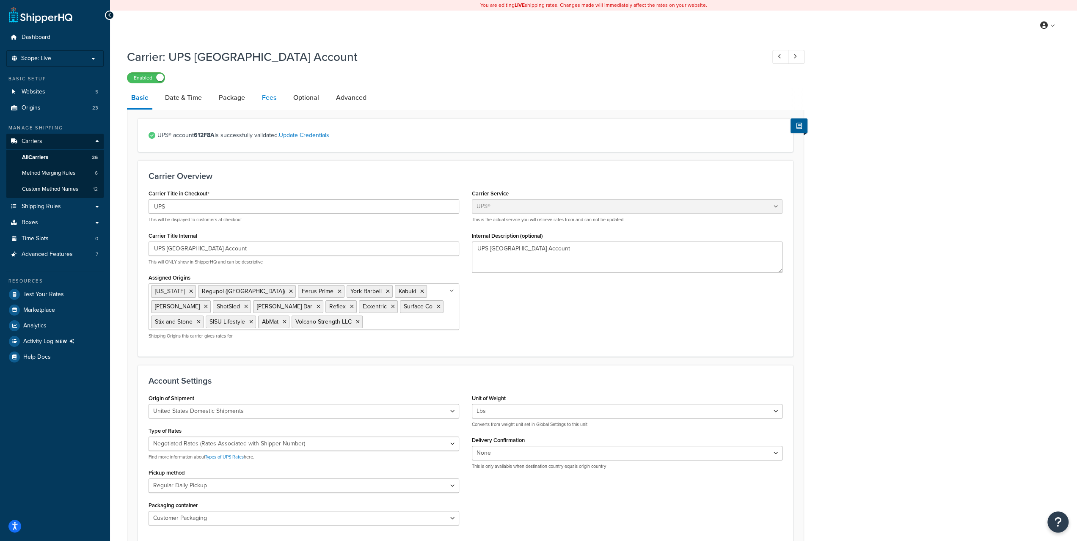
click at [268, 100] on link "Fees" at bounding box center [269, 98] width 23 height 20
